Goal: Task Accomplishment & Management: Use online tool/utility

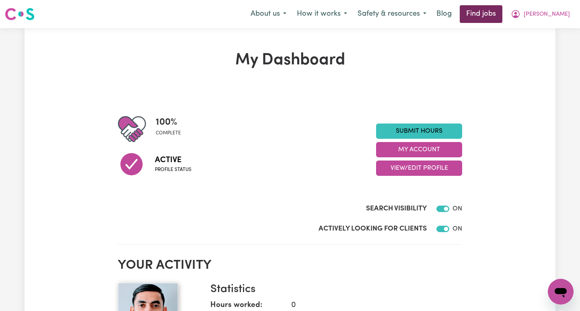
click at [502, 14] on link "Find jobs" at bounding box center [480, 14] width 43 height 18
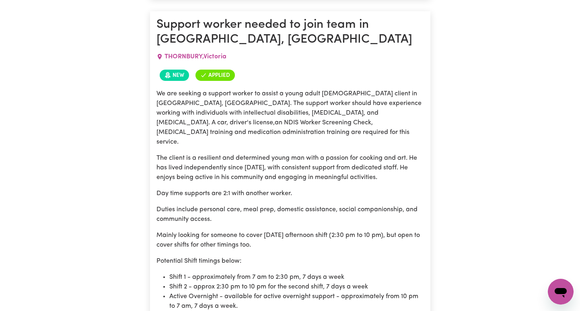
scroll to position [2222, 0]
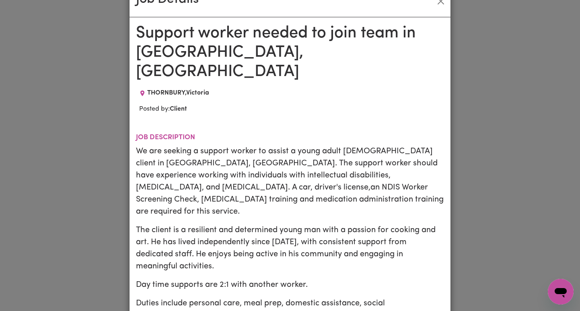
scroll to position [0, 0]
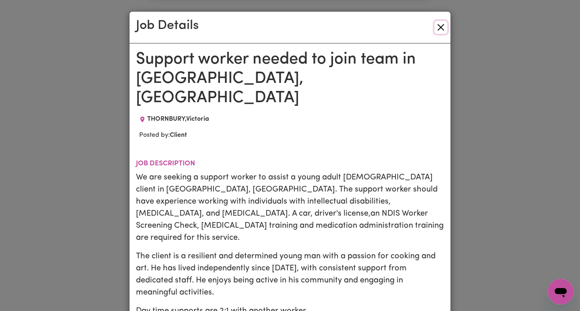
click at [441, 25] on button "Close" at bounding box center [440, 27] width 13 height 13
